Goal: Find specific page/section: Find specific page/section

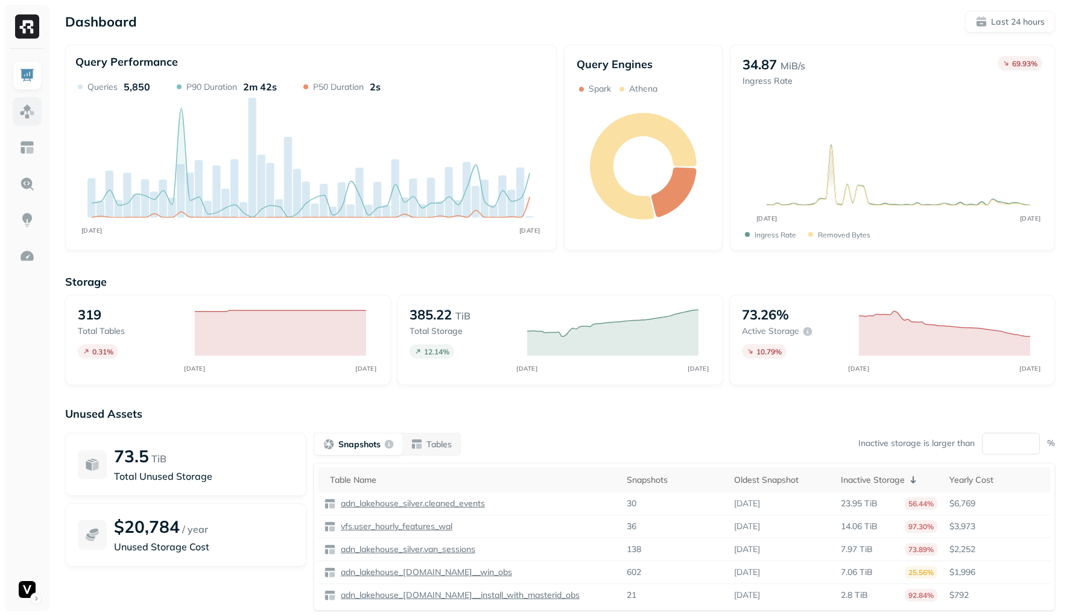
scroll to position [3, 0]
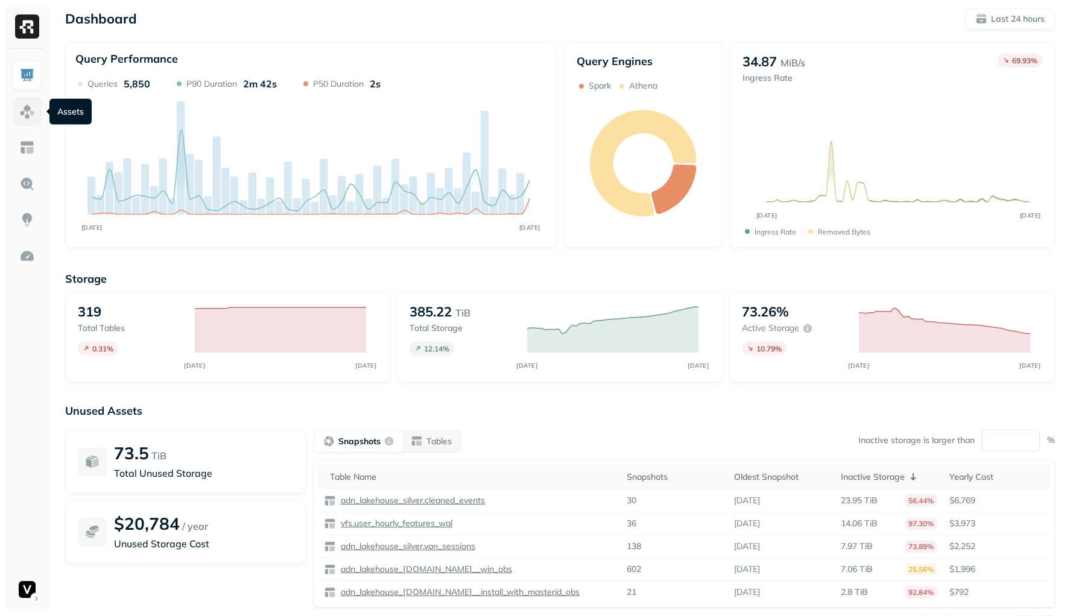
click at [34, 105] on img at bounding box center [27, 112] width 16 height 16
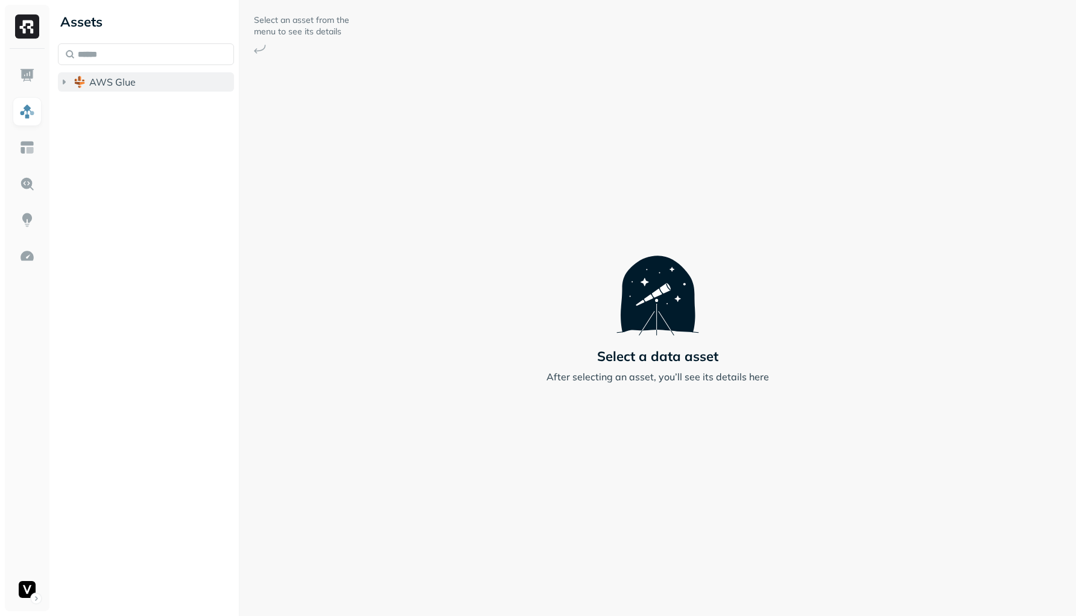
click at [82, 75] on button "AWS Glue" at bounding box center [146, 81] width 176 height 19
click at [92, 97] on button "adn_lakehouse_bronze" at bounding box center [152, 104] width 165 height 19
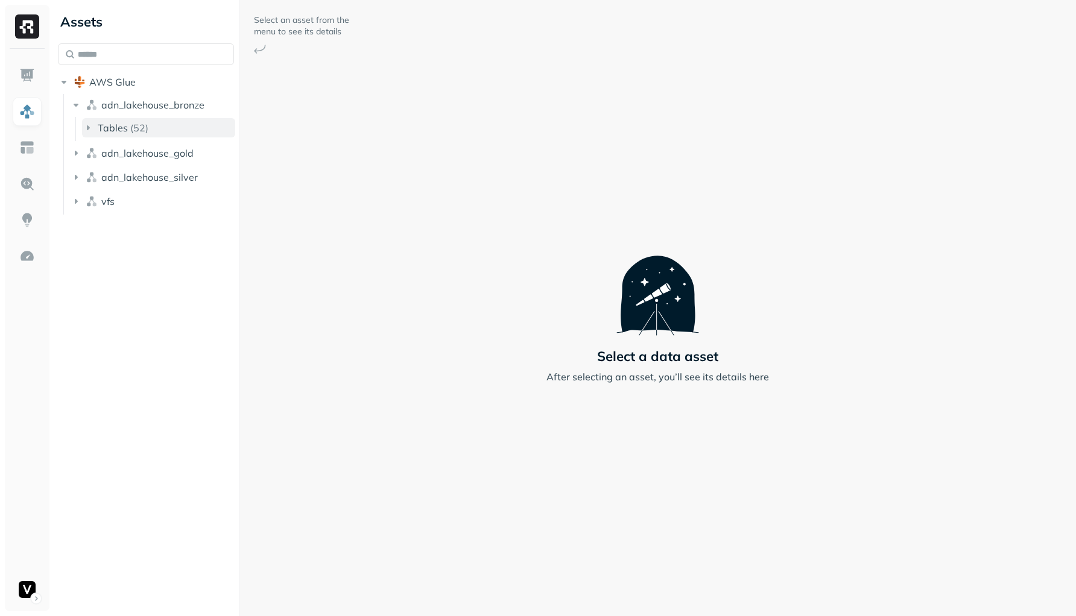
click at [107, 124] on span "Tables" at bounding box center [113, 128] width 30 height 12
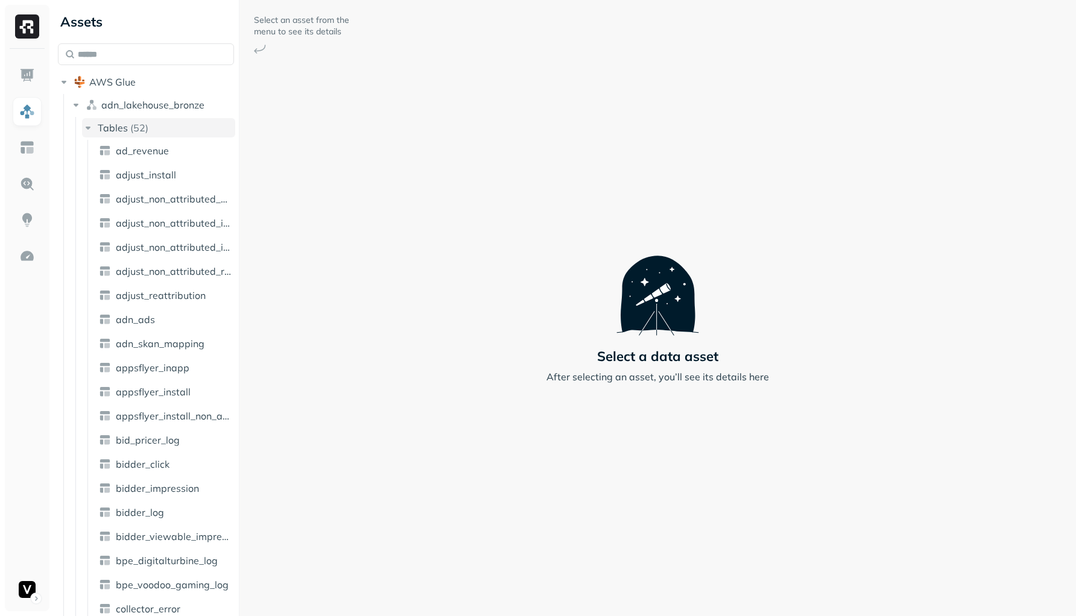
click at [107, 124] on span "Tables" at bounding box center [113, 128] width 30 height 12
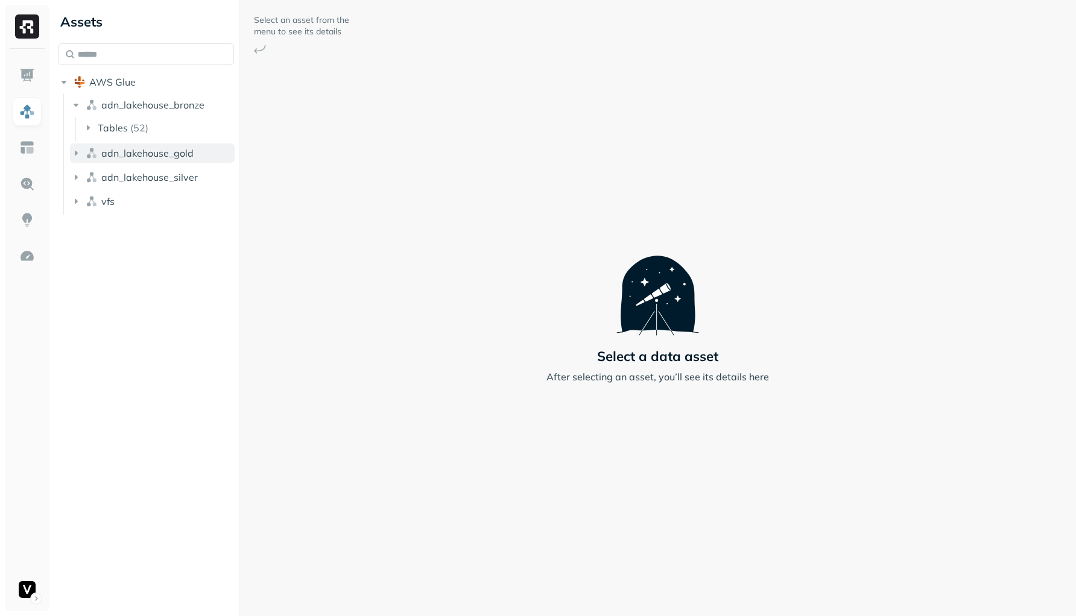
click at [121, 157] on span "adn_lakehouse_gold" at bounding box center [147, 153] width 92 height 12
click at [116, 180] on span "adn_lakehouse_silver" at bounding box center [149, 177] width 96 height 12
click at [109, 204] on span "vfs" at bounding box center [107, 201] width 13 height 12
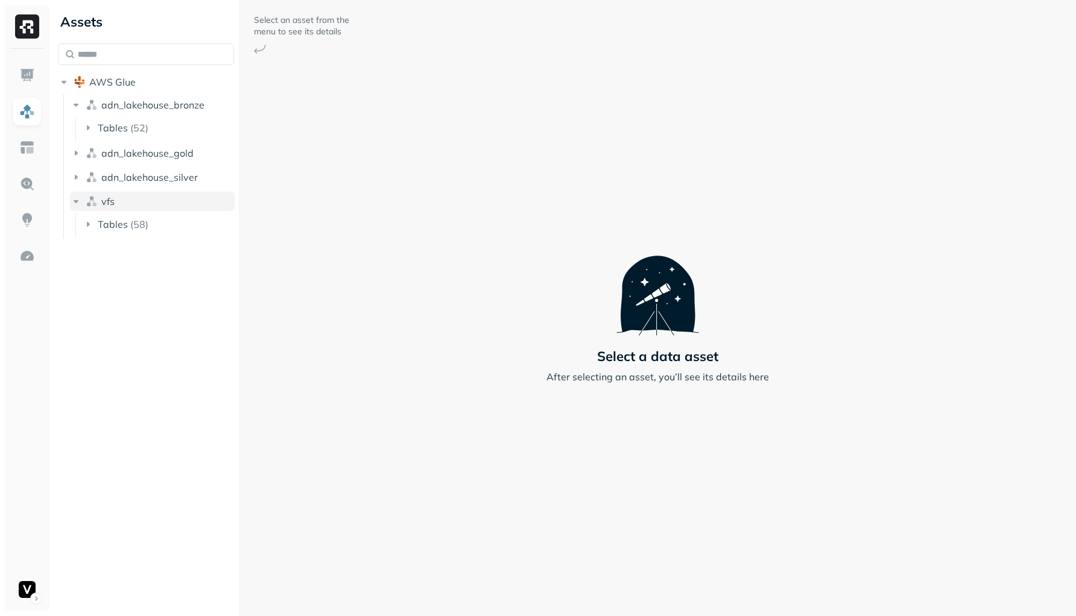
click at [109, 203] on span "vfs" at bounding box center [107, 201] width 13 height 12
click at [104, 105] on span "adn_lakehouse_bronze" at bounding box center [152, 105] width 103 height 12
click at [104, 87] on span "AWS Glue" at bounding box center [112, 82] width 46 height 12
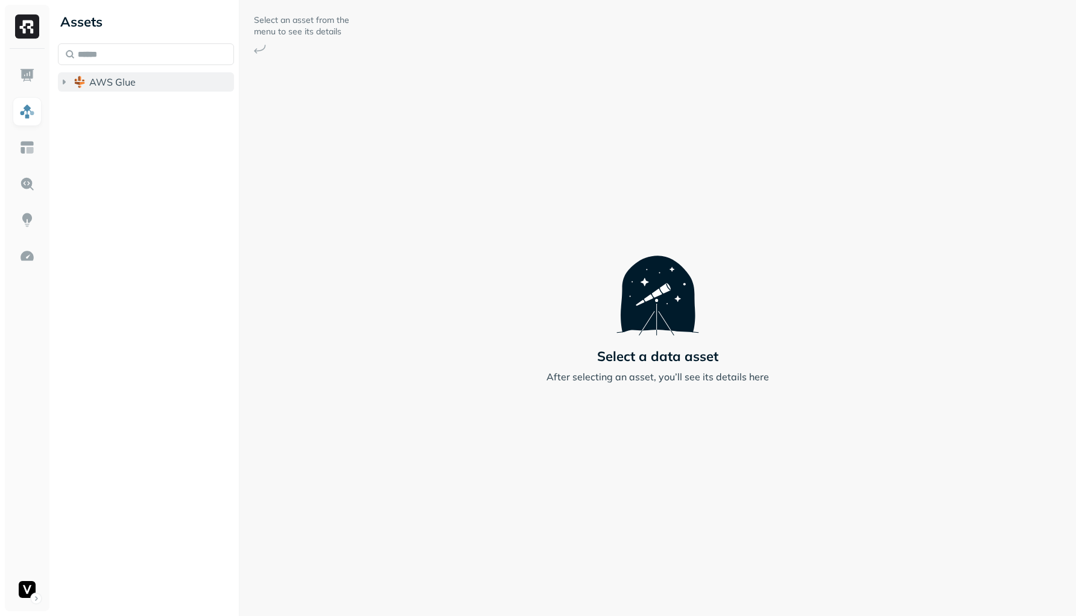
click at [104, 87] on span "AWS Glue" at bounding box center [112, 82] width 46 height 12
click at [95, 77] on span "AWS Glue" at bounding box center [112, 82] width 46 height 12
click at [99, 108] on button "adn_lakehouse_bronze" at bounding box center [152, 104] width 165 height 19
click at [100, 131] on button "adn_lakehouse_gold" at bounding box center [152, 128] width 165 height 19
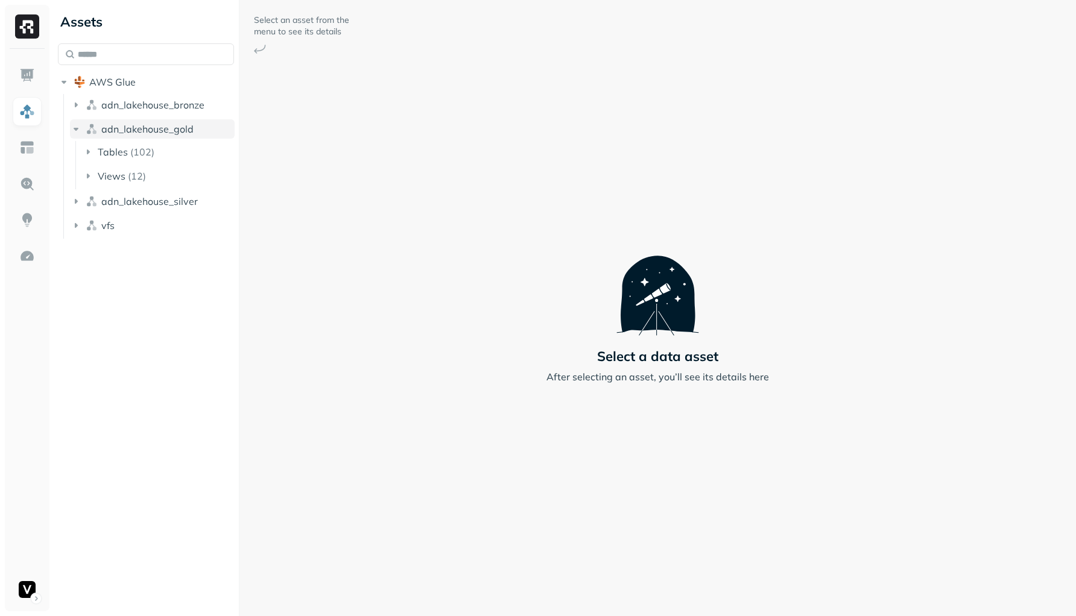
click at [100, 131] on button "adn_lakehouse_gold" at bounding box center [152, 128] width 165 height 19
click at [108, 153] on span "adn_lakehouse_silver" at bounding box center [149, 153] width 96 height 12
click at [111, 153] on span "adn_lakehouse_silver" at bounding box center [149, 153] width 96 height 12
click at [107, 184] on button "vfs" at bounding box center [152, 177] width 165 height 19
click at [104, 207] on button "Tables ( 58 )" at bounding box center [158, 200] width 153 height 19
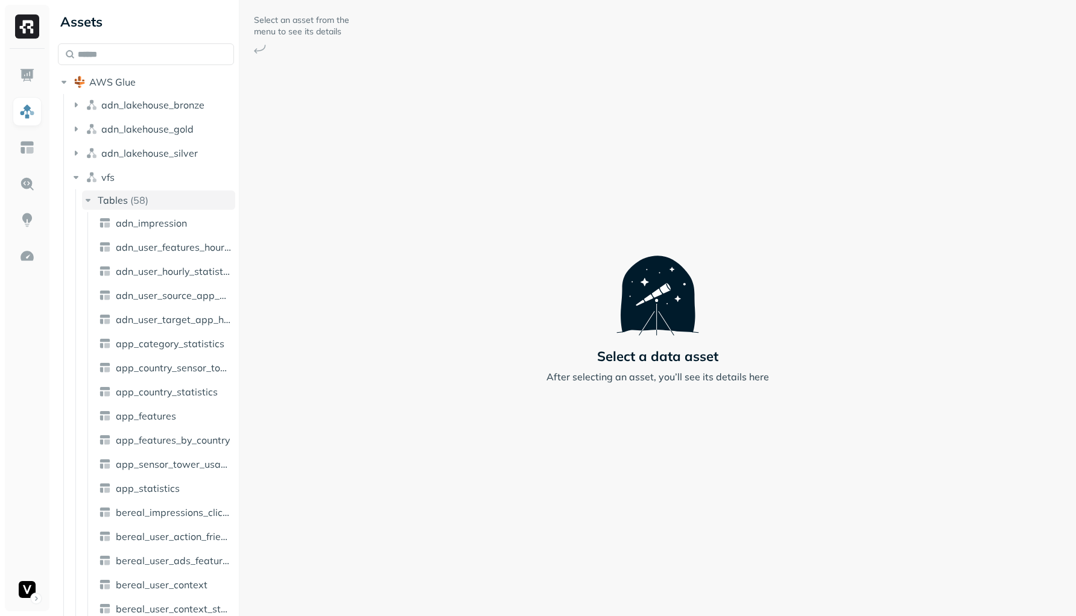
click at [104, 207] on button "Tables ( 58 )" at bounding box center [158, 200] width 153 height 19
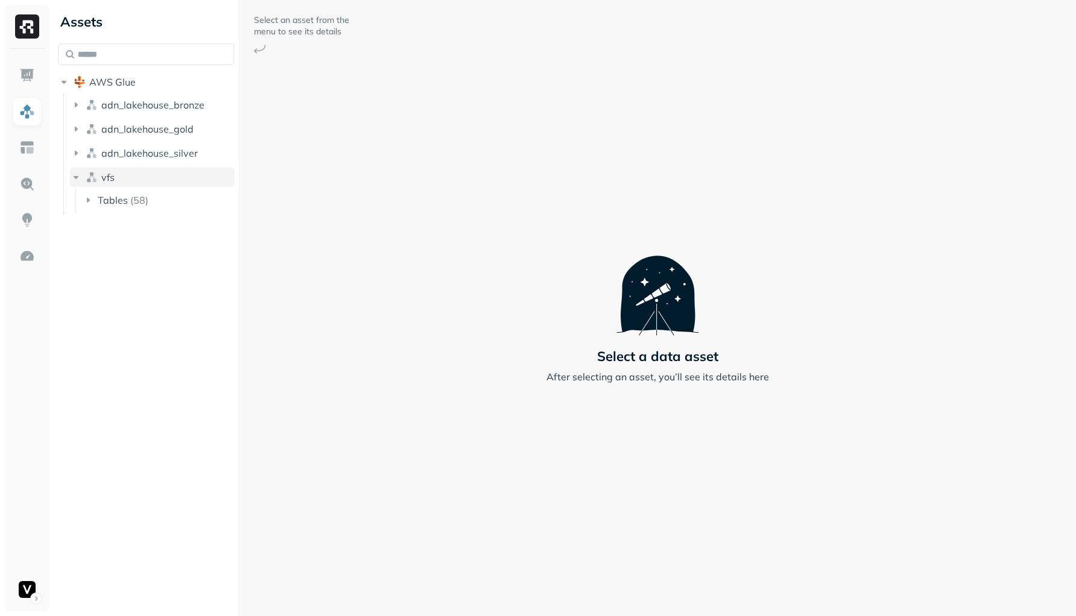
click at [104, 183] on span "vfs" at bounding box center [107, 177] width 13 height 12
click at [109, 153] on span "adn_lakehouse_silver" at bounding box center [149, 153] width 96 height 12
click at [106, 131] on span "adn_lakehouse_gold" at bounding box center [147, 129] width 92 height 12
click at [110, 106] on span "adn_lakehouse_bronze" at bounding box center [152, 105] width 103 height 12
click at [106, 124] on span "Tables" at bounding box center [113, 128] width 30 height 12
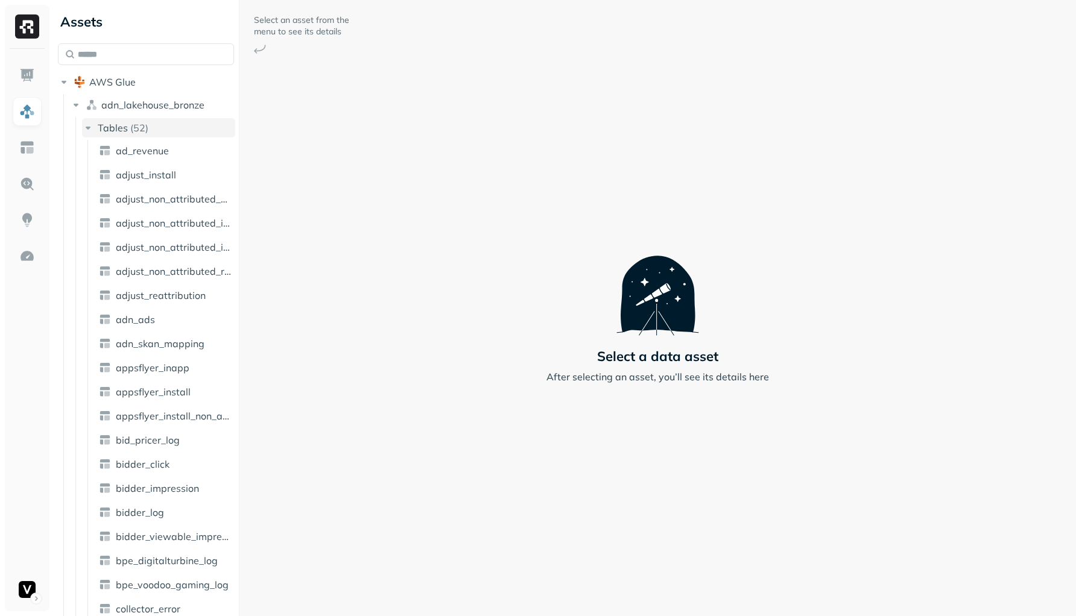
click at [106, 124] on span "Tables" at bounding box center [113, 128] width 30 height 12
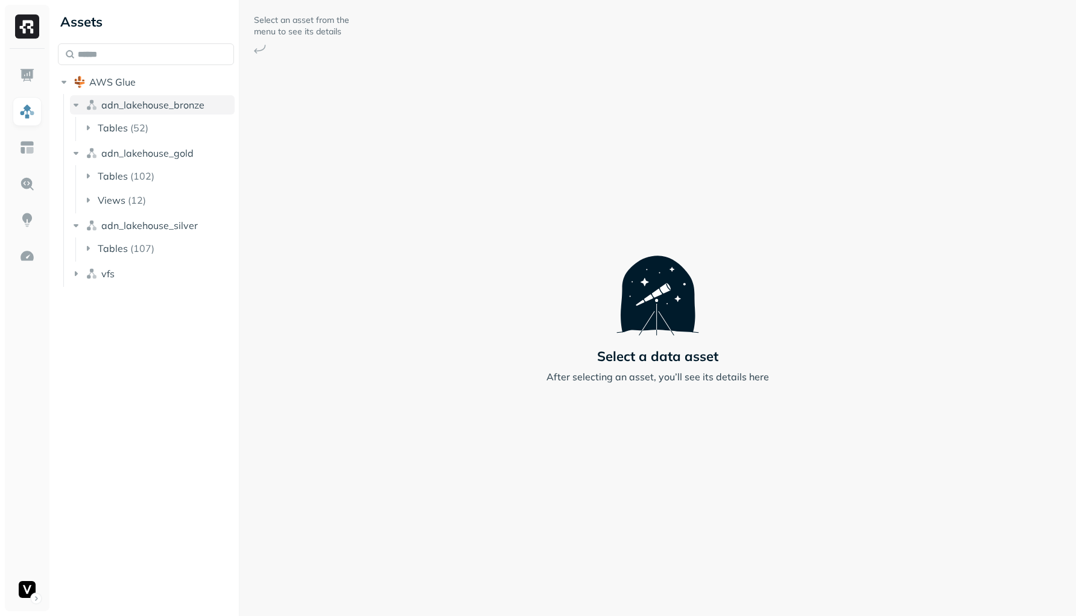
click at [106, 100] on span "adn_lakehouse_bronze" at bounding box center [152, 105] width 103 height 12
click at [116, 118] on button "Tables ( 52 )" at bounding box center [158, 127] width 153 height 19
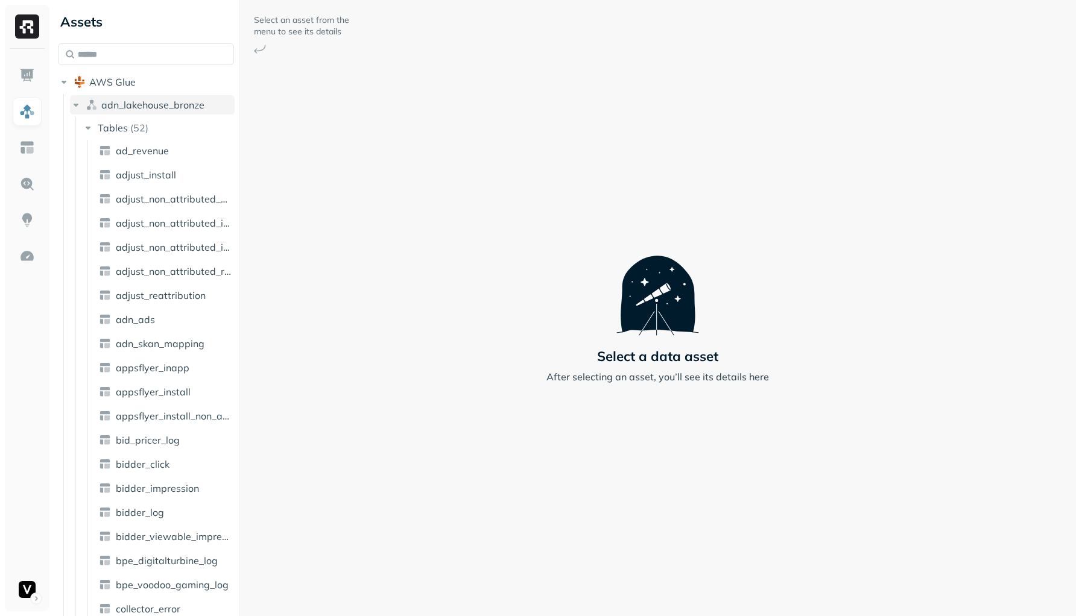
click at [116, 108] on span "adn_lakehouse_bronze" at bounding box center [152, 105] width 103 height 12
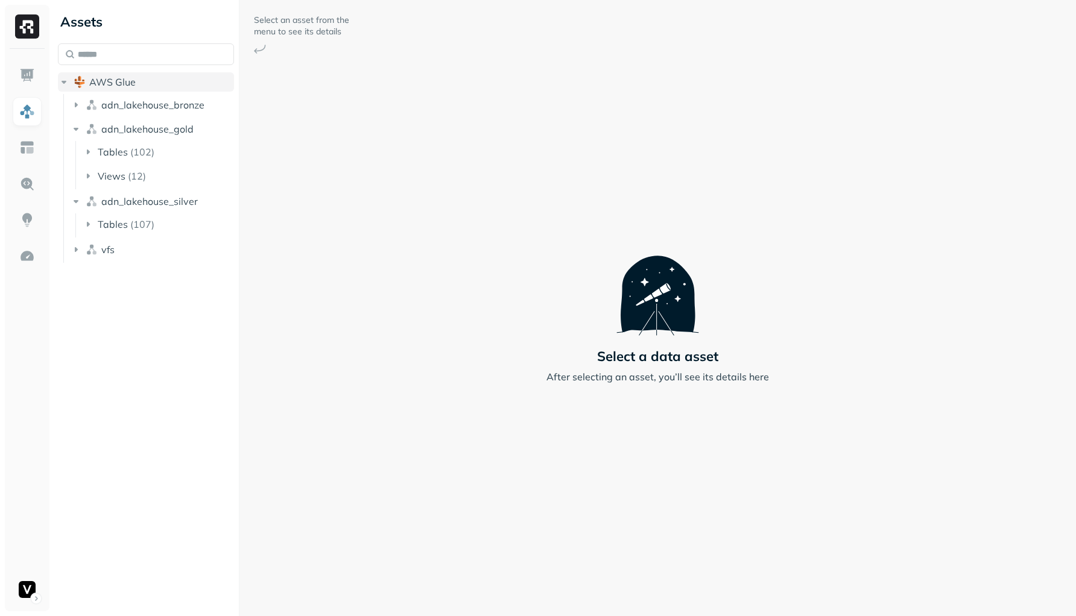
click at [115, 90] on button "AWS Glue" at bounding box center [146, 81] width 176 height 19
click at [117, 110] on span "adn_lakehouse_bronze" at bounding box center [152, 105] width 103 height 12
click at [119, 127] on span "Tables" at bounding box center [113, 128] width 30 height 12
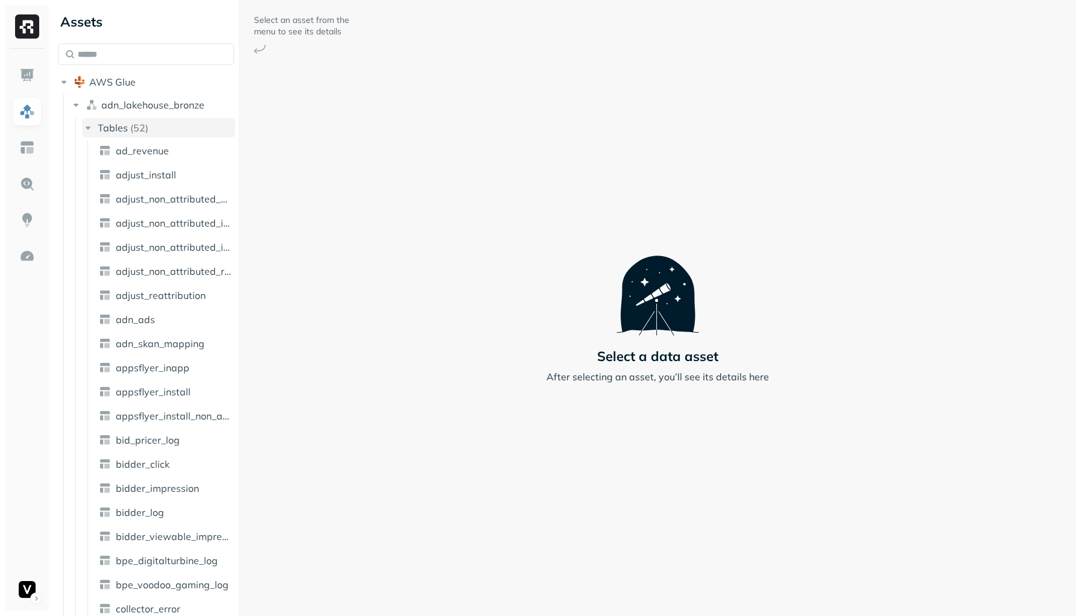
click at [119, 128] on span "Tables" at bounding box center [113, 128] width 30 height 12
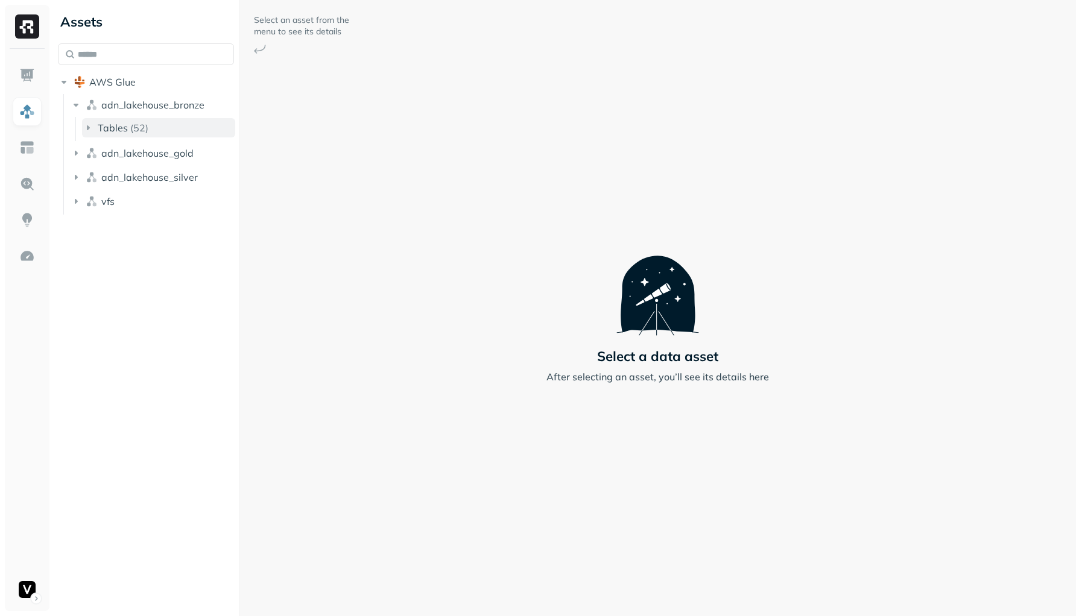
click at [214, 130] on button "Tables ( 52 )" at bounding box center [158, 127] width 153 height 19
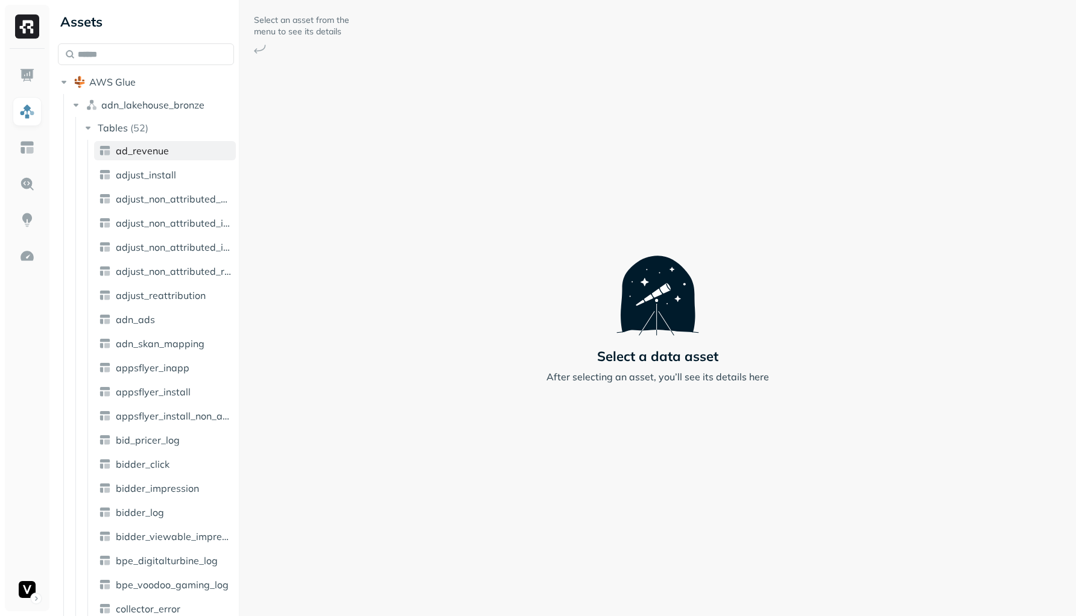
click at [200, 159] on link "ad_revenue" at bounding box center [165, 150] width 142 height 19
